Goal: Task Accomplishment & Management: Complete application form

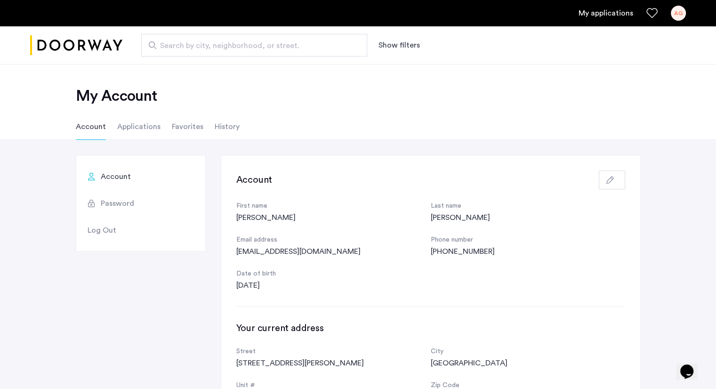
click at [125, 126] on li "Applications" at bounding box center [138, 127] width 43 height 26
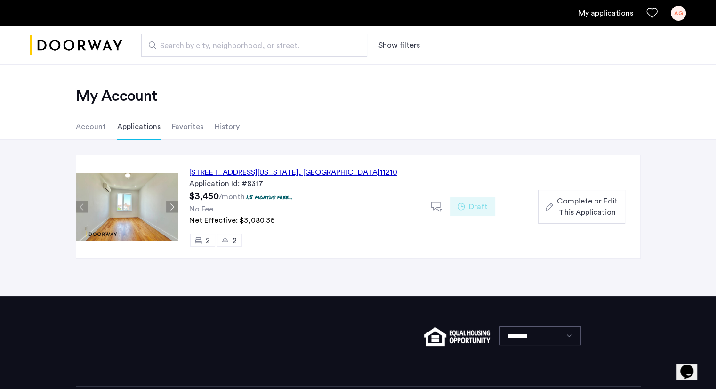
click at [238, 170] on div "[STREET_ADDRESS][US_STATE]" at bounding box center [293, 172] width 208 height 11
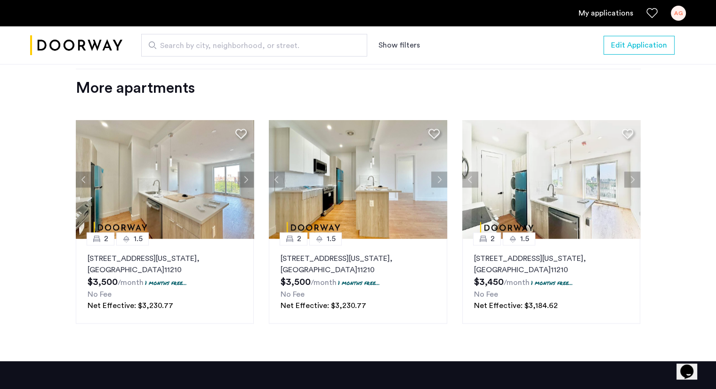
scroll to position [1277, 0]
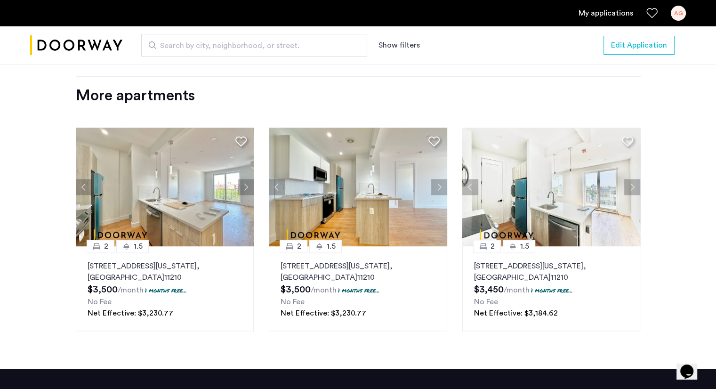
click at [634, 183] on button "Next apartment" at bounding box center [633, 187] width 16 height 16
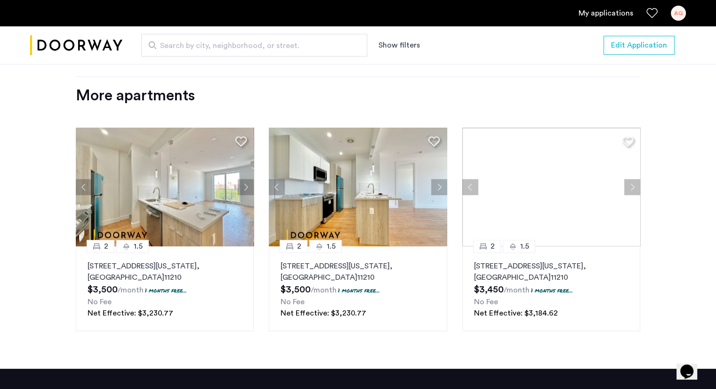
click at [634, 183] on div at bounding box center [551, 187] width 178 height 119
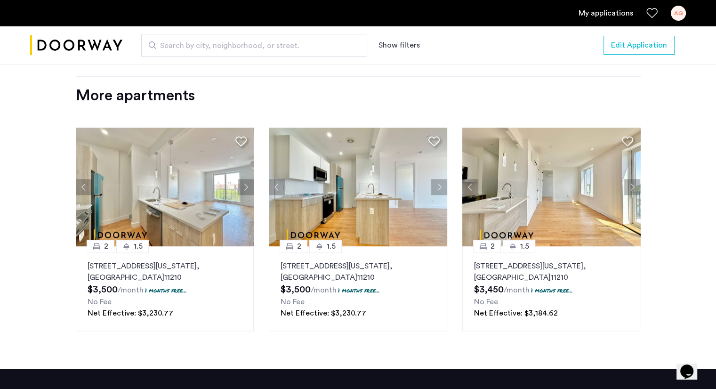
click at [634, 183] on button "Next apartment" at bounding box center [633, 187] width 16 height 16
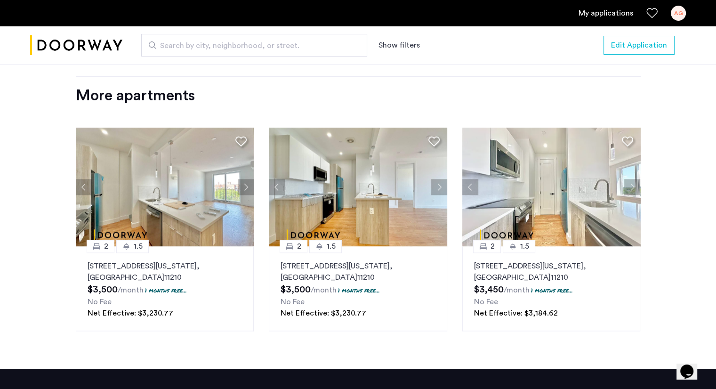
click at [634, 183] on button "Next apartment" at bounding box center [633, 187] width 16 height 16
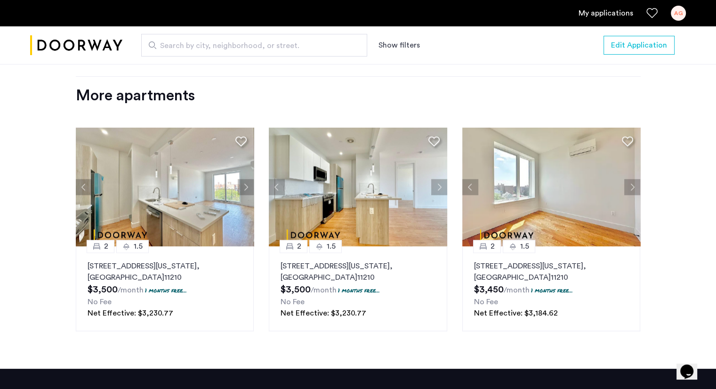
click at [633, 183] on button "Next apartment" at bounding box center [633, 187] width 16 height 16
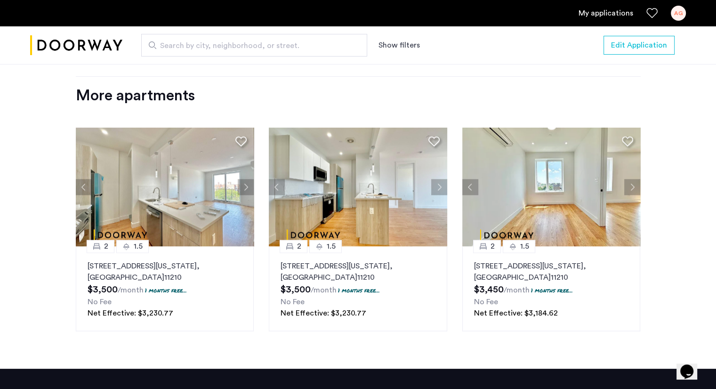
click at [633, 183] on button "Next apartment" at bounding box center [633, 187] width 16 height 16
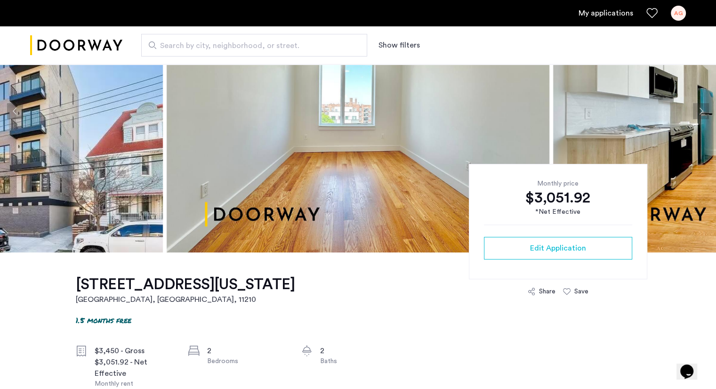
scroll to position [217, 0]
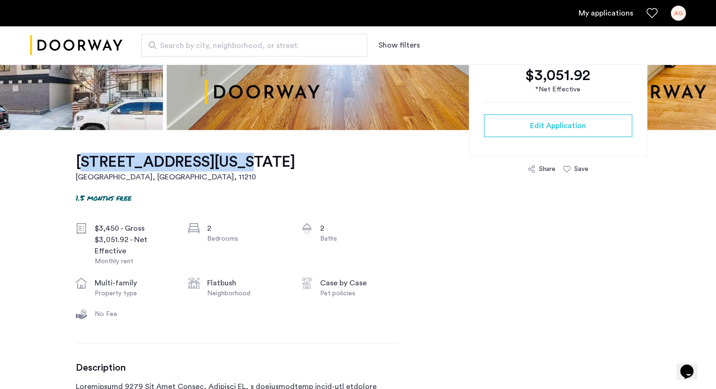
drag, startPoint x: 67, startPoint y: 161, endPoint x: 226, endPoint y: 164, distance: 158.7
copy h1 "[STREET_ADDRESS][US_STATE]"
click at [190, 50] on span "Search by city, neighborhood, or street." at bounding box center [250, 45] width 181 height 11
click at [190, 50] on input "Search by city, neighborhood, or street." at bounding box center [254, 45] width 226 height 23
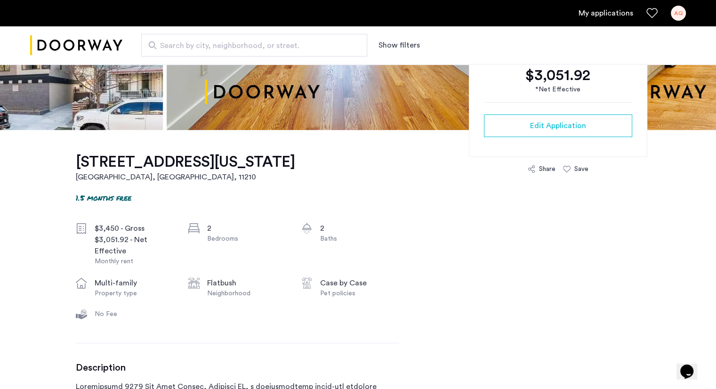
paste input "**********"
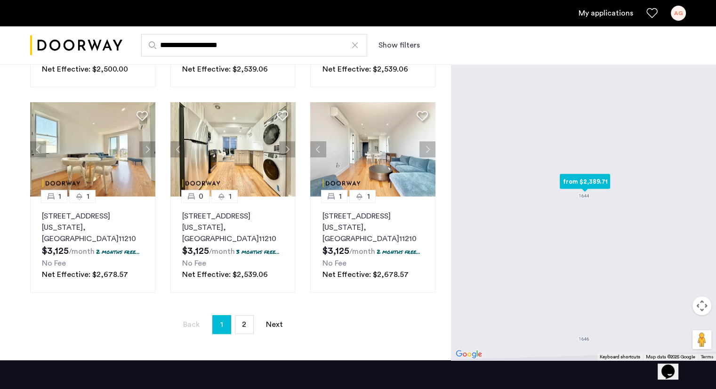
scroll to position [666, 0]
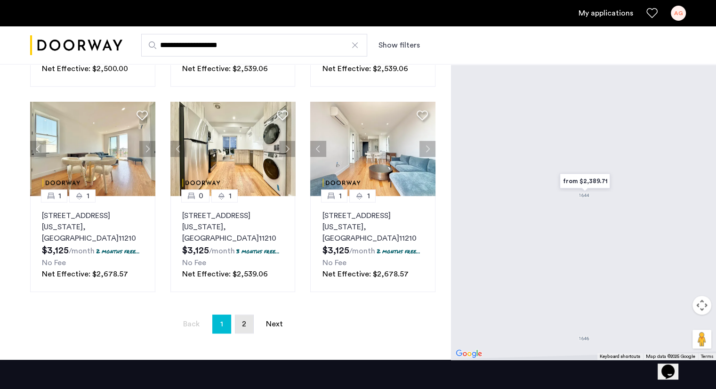
type input "**********"
click at [246, 315] on link "page 2" at bounding box center [244, 324] width 18 height 18
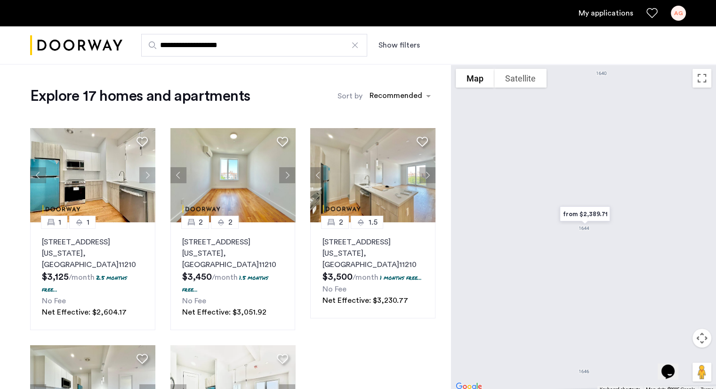
click at [591, 17] on link "My applications" at bounding box center [606, 13] width 55 height 11
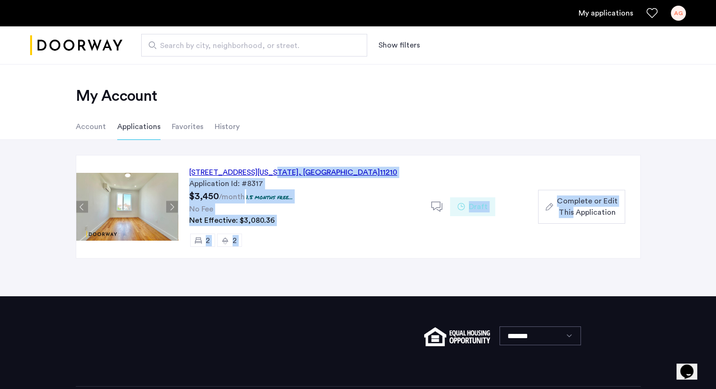
drag, startPoint x: 266, startPoint y: 173, endPoint x: 573, endPoint y: 217, distance: 310.6
click at [573, 217] on div "[STREET_ADDRESS][US_STATE] Application Id: #8317 $3,450 /month 1.5 months free.…" at bounding box center [409, 206] width 462 height 103
click at [573, 204] on span "Complete or Edit This Application" at bounding box center [587, 206] width 60 height 23
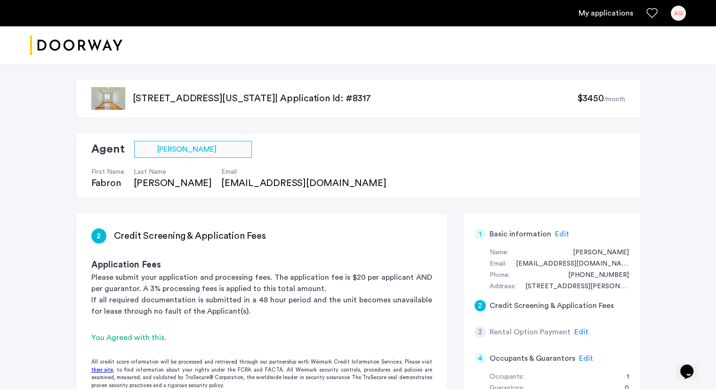
click at [576, 331] on span "Edit" at bounding box center [582, 332] width 14 height 8
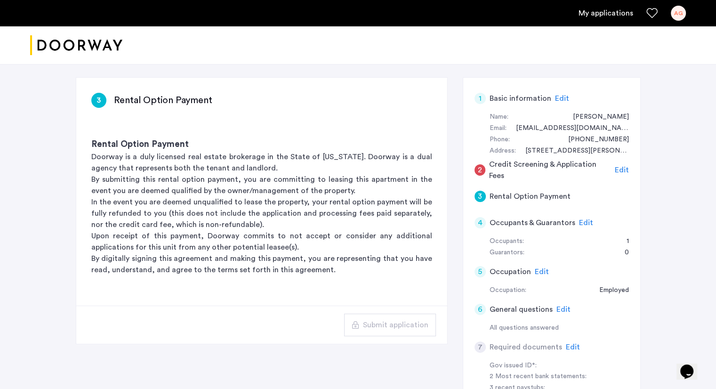
scroll to position [137, 0]
click at [301, 258] on p "By digitally signing this agreement and making this payment, you are representi…" at bounding box center [261, 263] width 341 height 23
click at [623, 172] on span "Edit" at bounding box center [622, 169] width 14 height 8
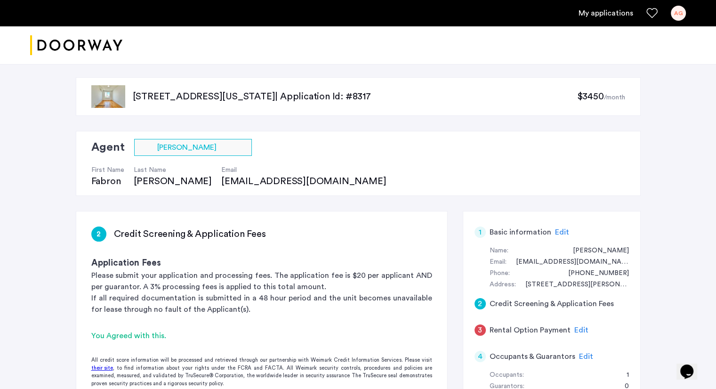
scroll to position [0, 0]
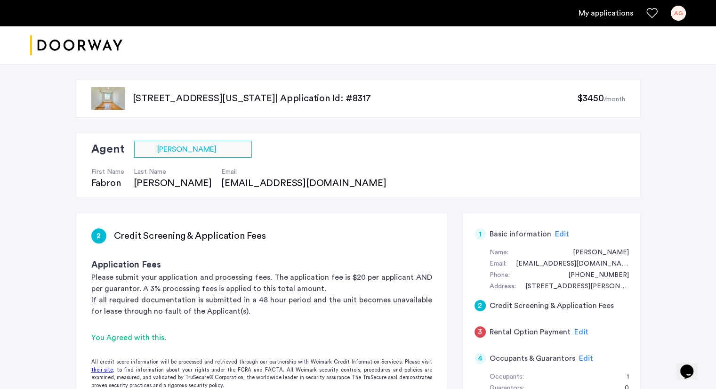
click at [109, 108] on img at bounding box center [108, 98] width 34 height 23
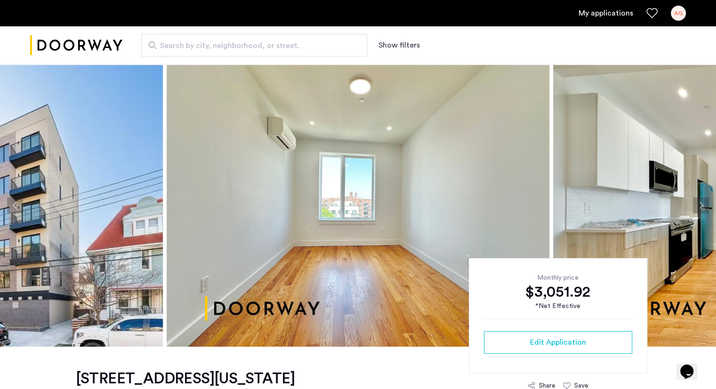
click at [316, 125] on img at bounding box center [358, 205] width 383 height 283
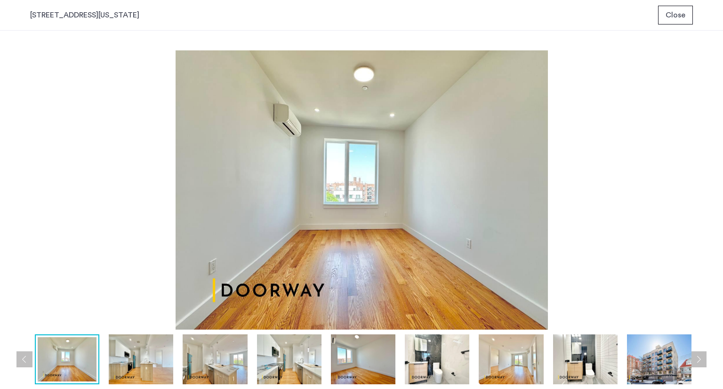
click at [681, 17] on span "Close" at bounding box center [676, 14] width 20 height 11
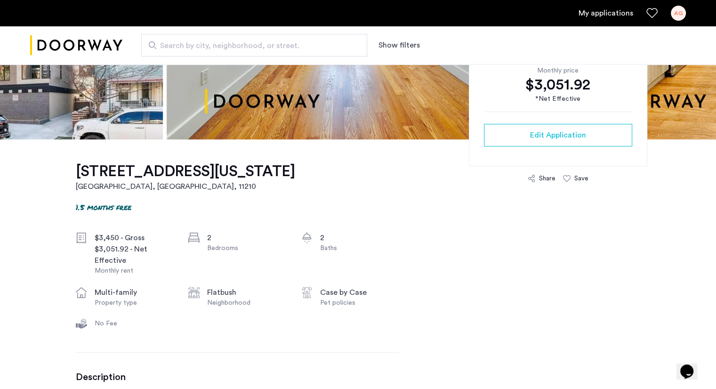
scroll to position [232, 0]
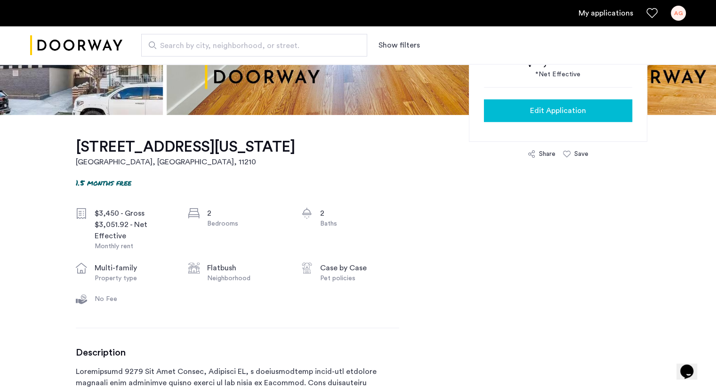
click at [550, 107] on span "Edit Application" at bounding box center [558, 110] width 56 height 11
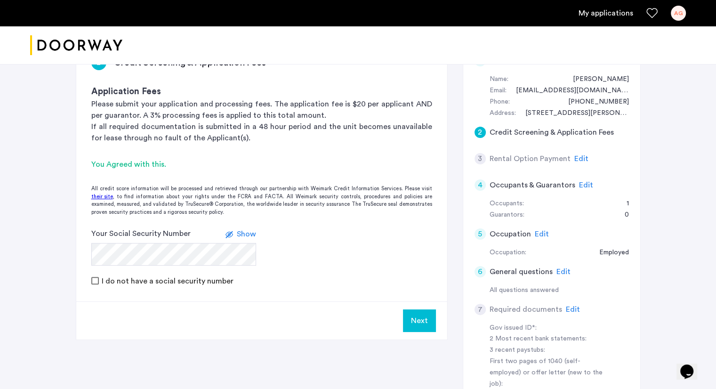
scroll to position [176, 0]
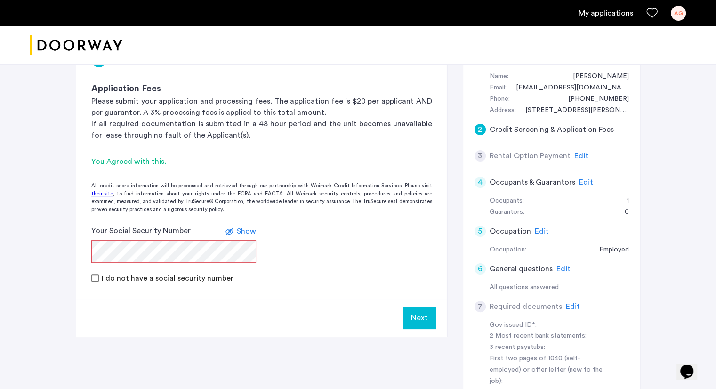
click at [576, 155] on span "Edit" at bounding box center [582, 156] width 14 height 8
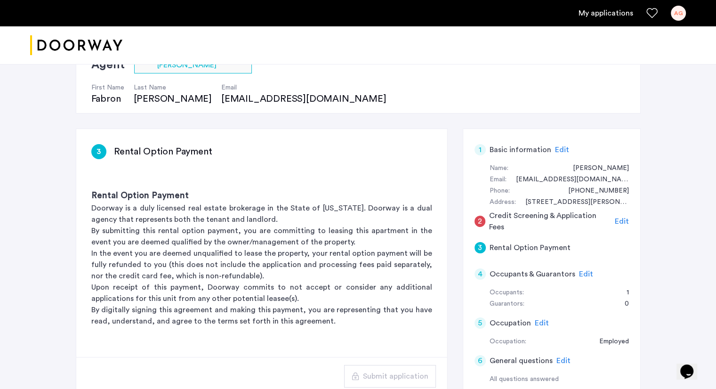
scroll to position [85, 0]
click at [627, 219] on span "Edit" at bounding box center [622, 221] width 14 height 8
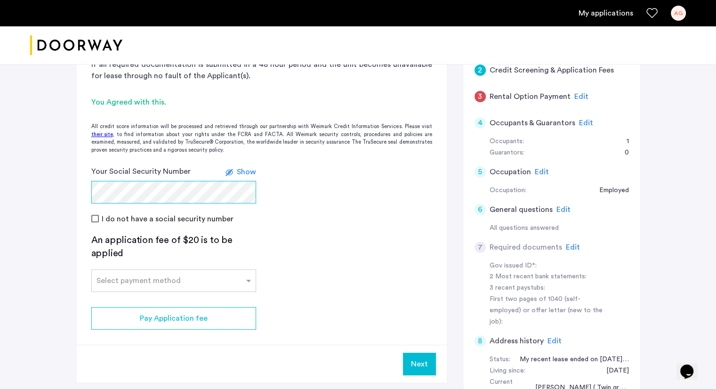
scroll to position [235, 0]
click at [114, 279] on input "text" at bounding box center [165, 279] width 136 height 7
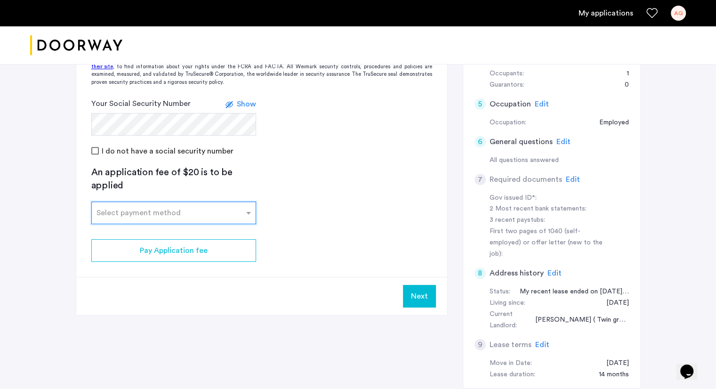
scroll to position [300, 0]
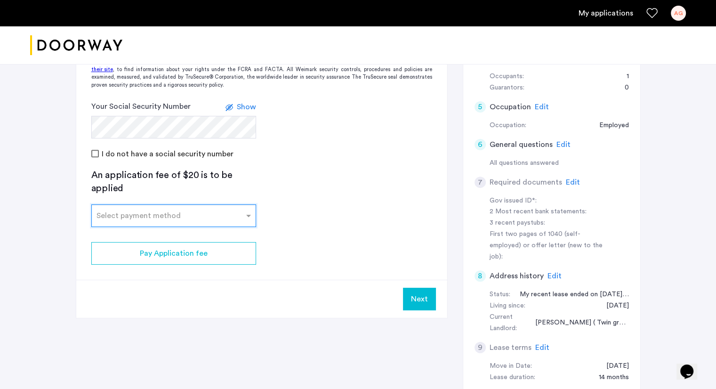
click at [116, 211] on input "text" at bounding box center [165, 214] width 136 height 7
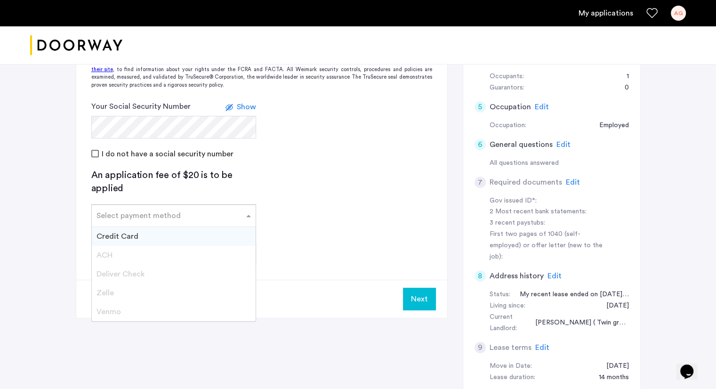
click at [105, 233] on span "Credit Card" at bounding box center [118, 237] width 42 height 8
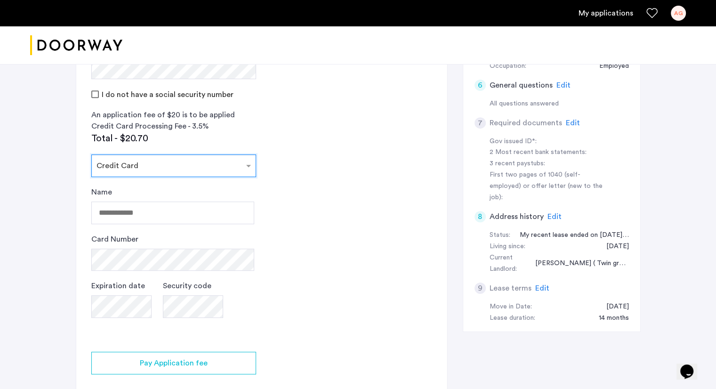
scroll to position [360, 0]
click at [115, 215] on input "Name" at bounding box center [172, 213] width 163 height 23
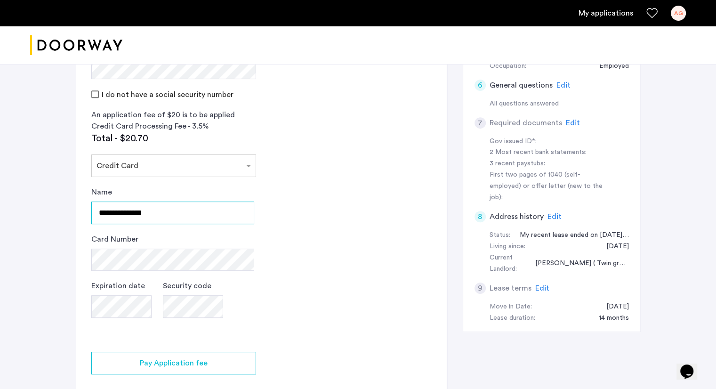
type input "**********"
drag, startPoint x: 202, startPoint y: 208, endPoint x: 90, endPoint y: 207, distance: 112.1
click at [90, 207] on app-credit-screening "2 Credit Screening & Application Fees Application Fees Please submit your appli…" at bounding box center [261, 141] width 371 height 574
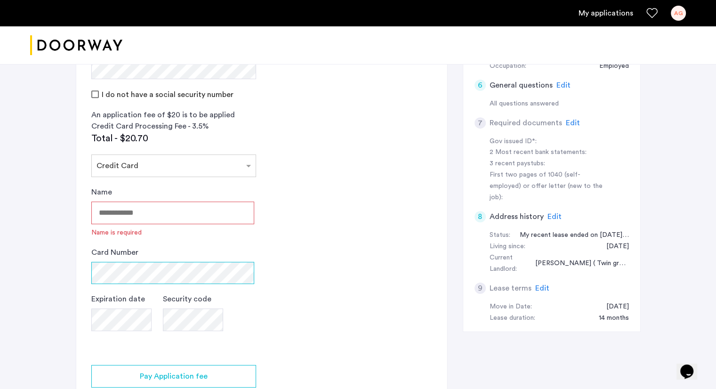
click at [104, 254] on div "Card Number" at bounding box center [172, 266] width 163 height 38
click at [107, 211] on input "Name" at bounding box center [172, 213] width 163 height 23
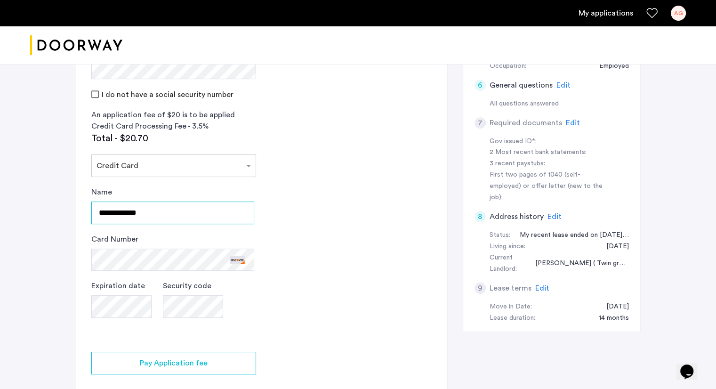
type input "**********"
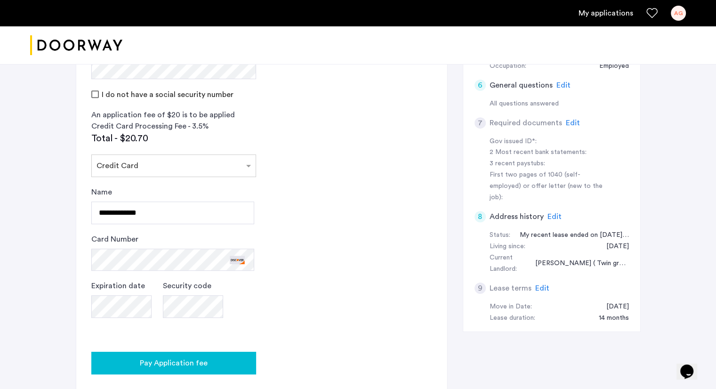
click at [184, 359] on span "Pay Application fee" at bounding box center [174, 362] width 68 height 11
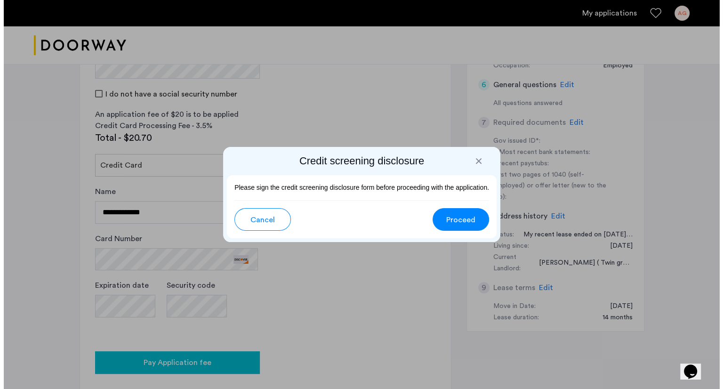
scroll to position [0, 0]
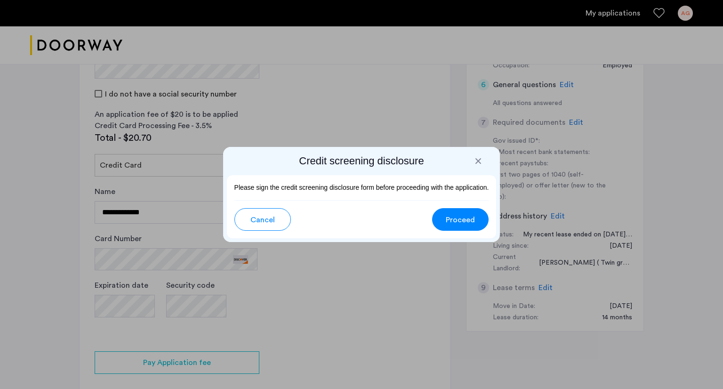
click at [443, 216] on button "Proceed" at bounding box center [460, 219] width 57 height 23
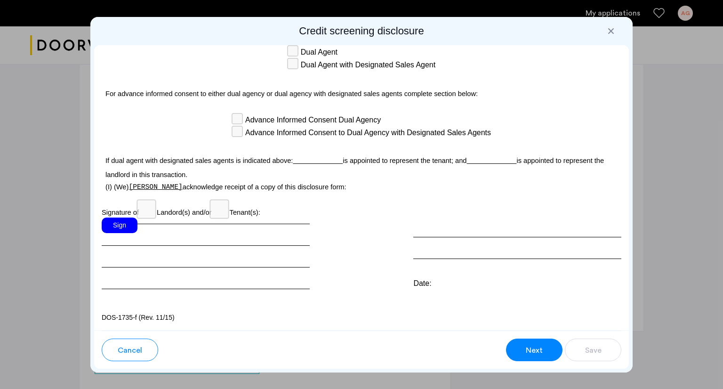
scroll to position [2692, 0]
click at [128, 228] on div "Sign" at bounding box center [120, 226] width 36 height 16
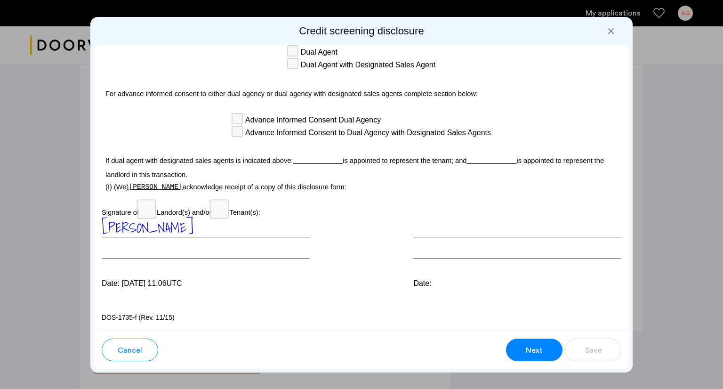
click at [415, 250] on div at bounding box center [518, 238] width 208 height 41
click at [418, 227] on div at bounding box center [518, 238] width 208 height 41
click at [528, 358] on button "Next" at bounding box center [534, 350] width 57 height 23
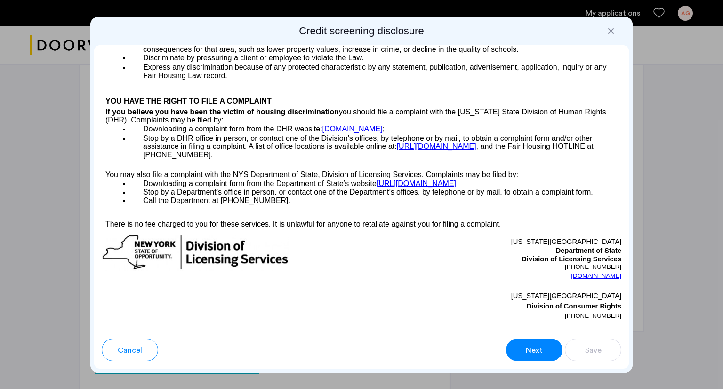
scroll to position [1012, 0]
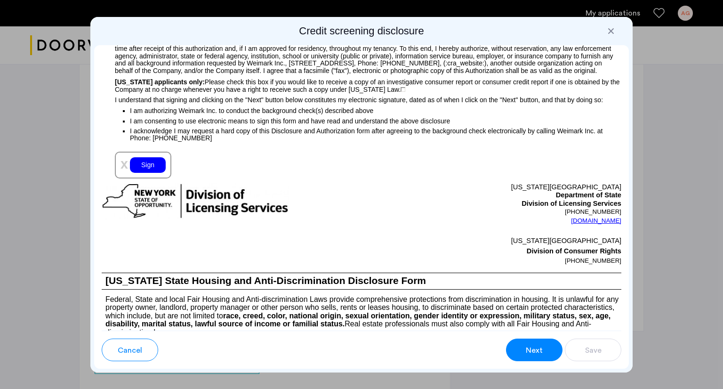
click at [528, 358] on button "Next" at bounding box center [534, 350] width 57 height 23
click at [533, 351] on span "Next" at bounding box center [534, 350] width 17 height 11
click at [155, 173] on div "Sign" at bounding box center [148, 165] width 36 height 16
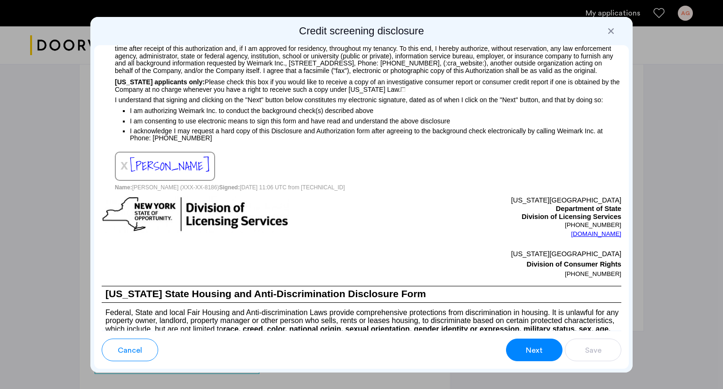
click at [523, 345] on button "Next" at bounding box center [534, 350] width 57 height 23
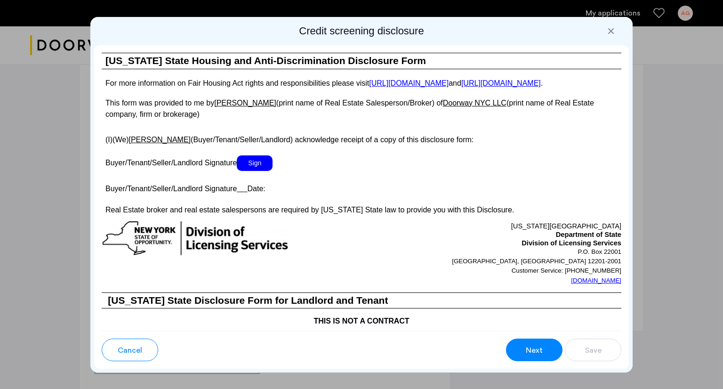
scroll to position [1696, 0]
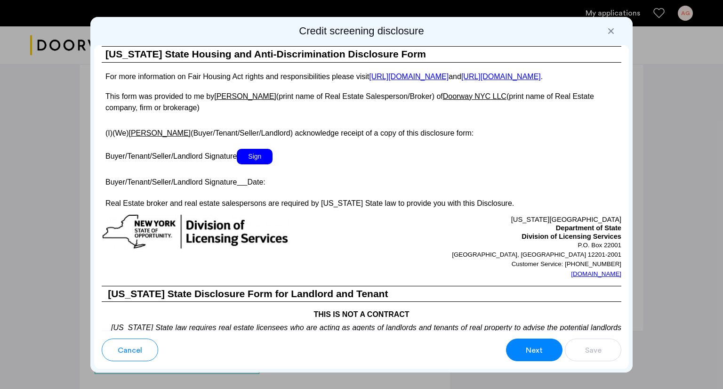
click at [260, 164] on span "Sign" at bounding box center [255, 157] width 36 height 16
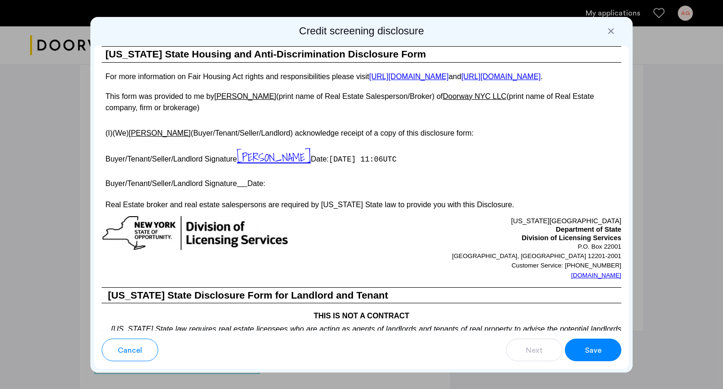
click at [575, 351] on button "Save" at bounding box center [593, 350] width 57 height 23
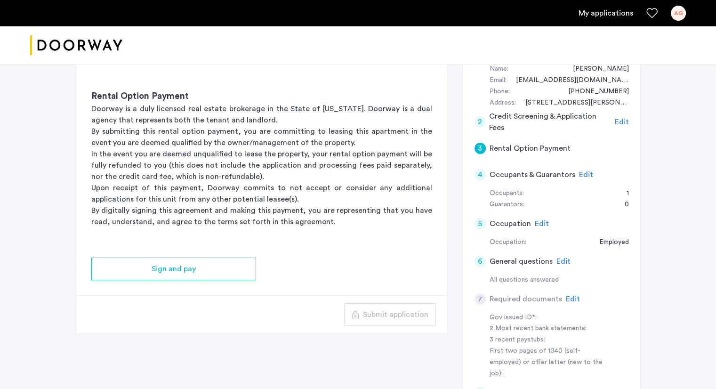
scroll to position [183, 0]
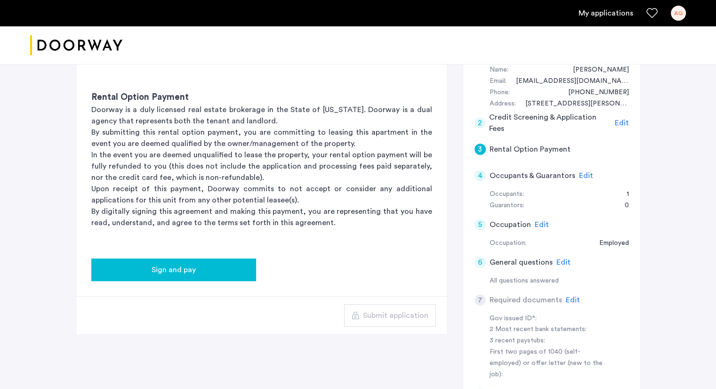
click at [214, 274] on div "Sign and pay" at bounding box center [174, 269] width 150 height 11
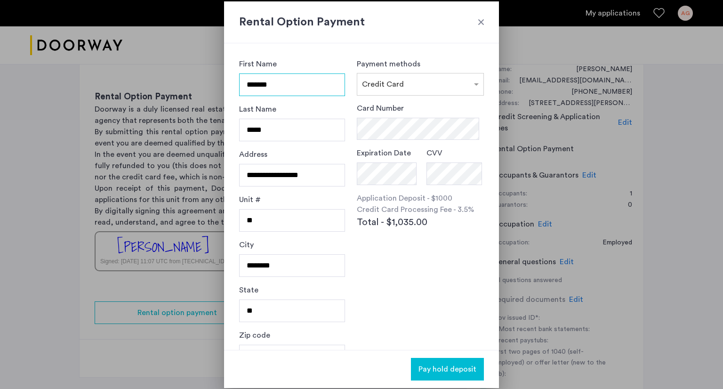
scroll to position [24, 0]
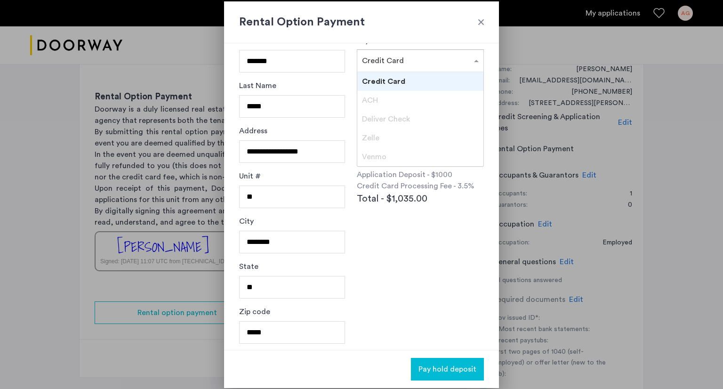
click at [420, 66] on div "× Credit Card" at bounding box center [420, 60] width 127 height 23
click at [405, 87] on div "Credit Card" at bounding box center [420, 81] width 126 height 19
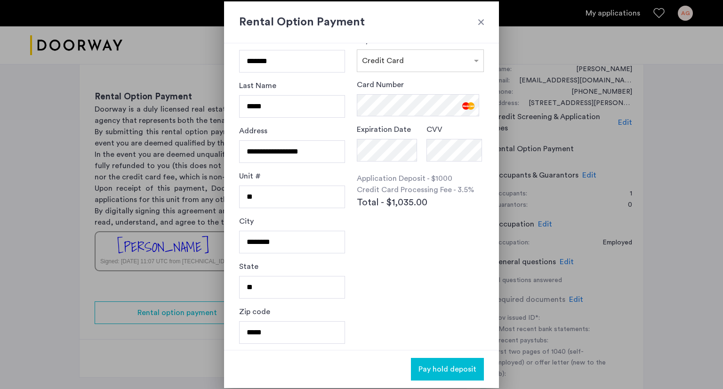
click at [445, 365] on span "Pay hold deposit" at bounding box center [448, 369] width 58 height 11
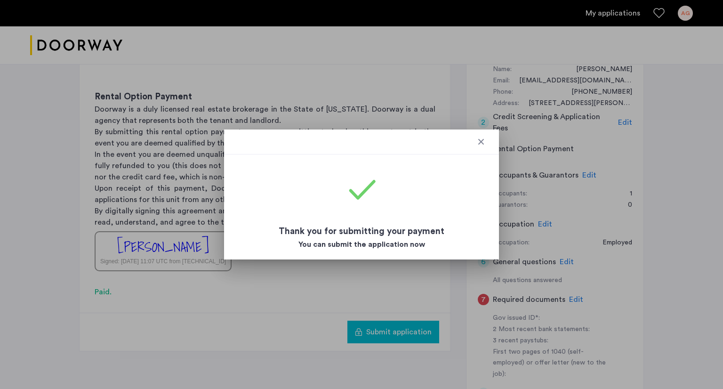
click at [479, 143] on div at bounding box center [481, 141] width 9 height 9
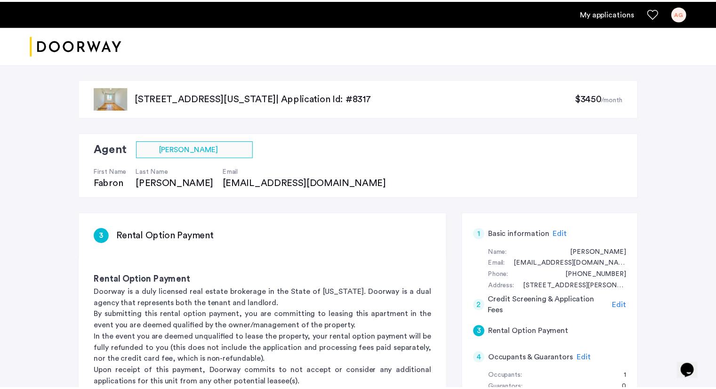
scroll to position [183, 0]
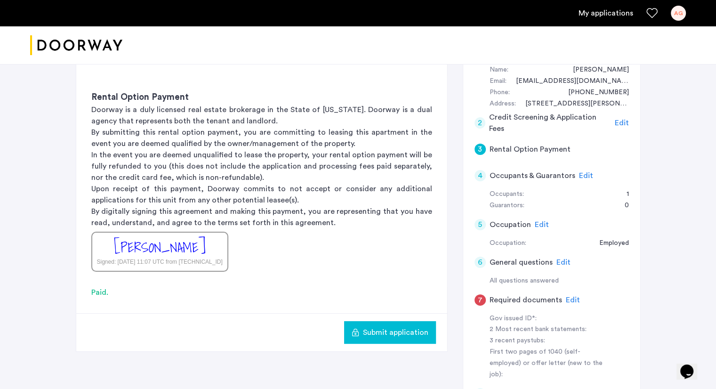
click at [98, 292] on div "Paid." at bounding box center [261, 292] width 341 height 11
